Goal: Task Accomplishment & Management: Manage account settings

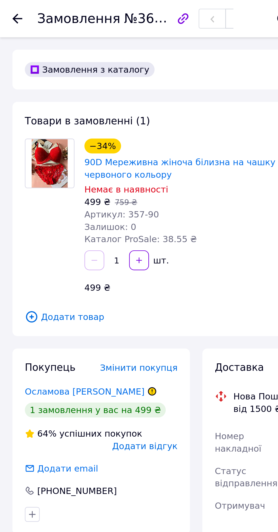
click at [9, 10] on icon at bounding box center [8, 8] width 5 height 5
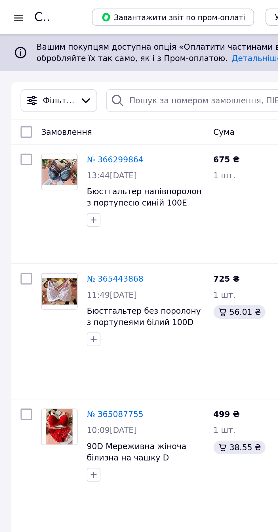
click at [52, 81] on link "№ 366299864" at bounding box center [57, 79] width 28 height 5
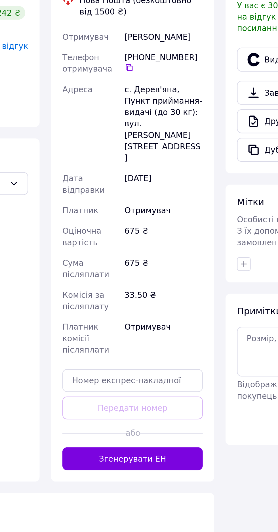
click at [151, 391] on button "Згенерувати ЕН" at bounding box center [133, 396] width 70 height 11
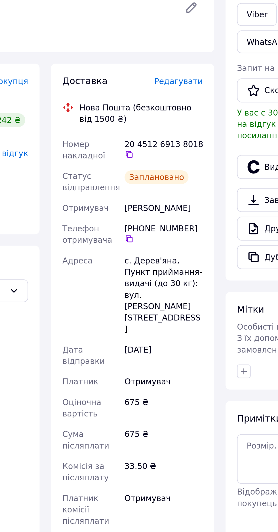
click at [127, 195] on div "Номер накладної" at bounding box center [112, 190] width 31 height 16
click at [131, 192] on icon at bounding box center [131, 192] width 5 height 5
